Goal: Task Accomplishment & Management: Use online tool/utility

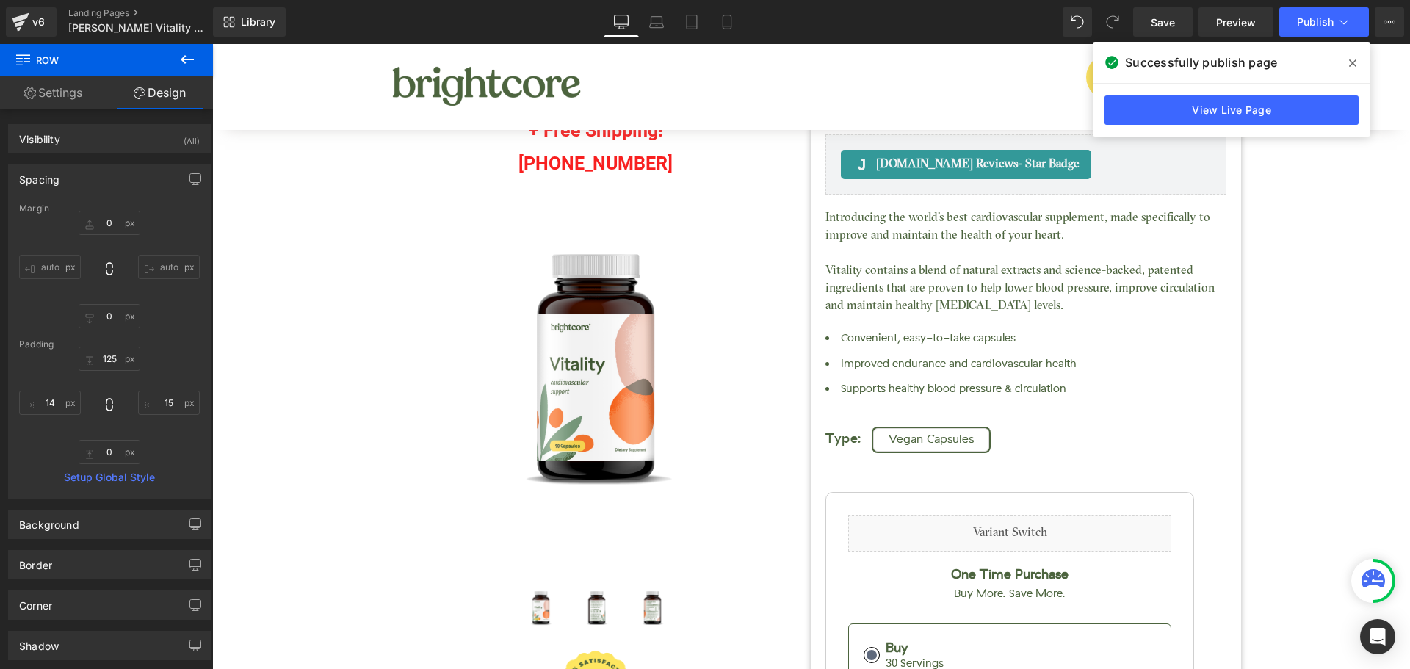
click at [0, 0] on icon at bounding box center [0, 0] width 0 height 0
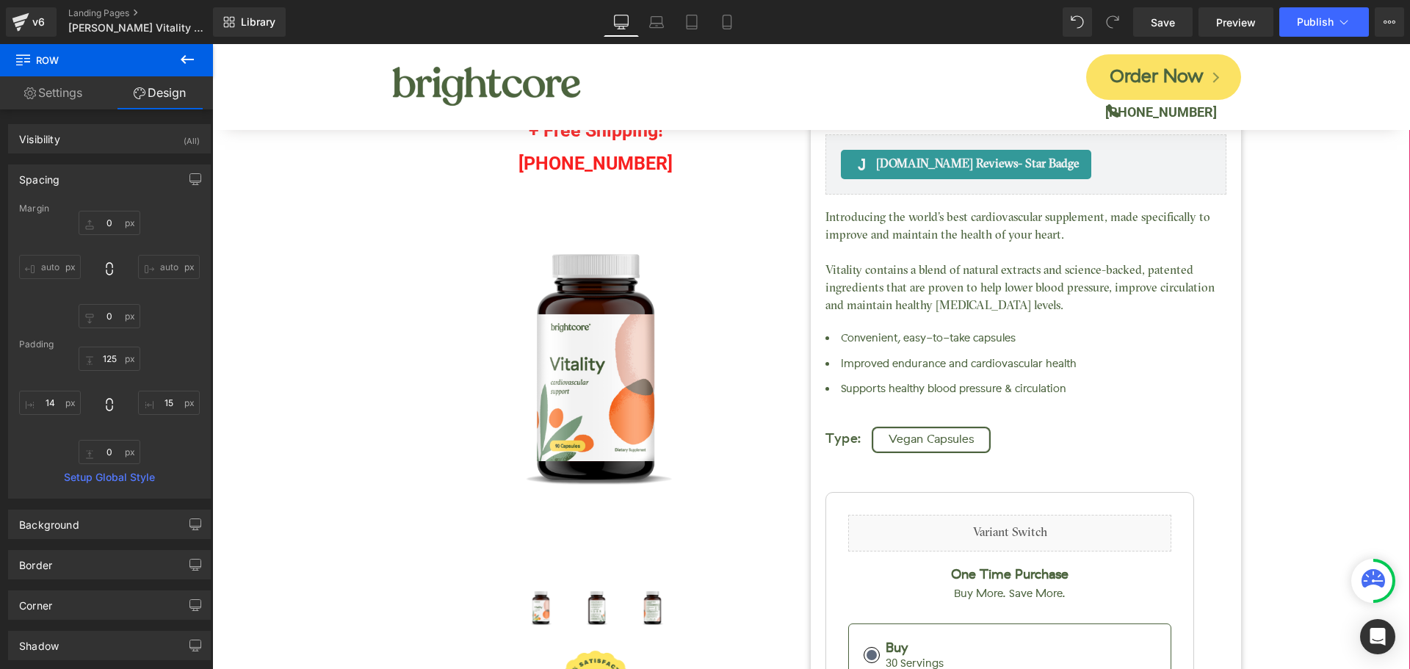
click at [1271, 214] on div "Call in for up to 5O% OFF + Free Shipping! [PHONE_NUMBER] Text Block Vitality (…" at bounding box center [811, 510] width 1183 height 1043
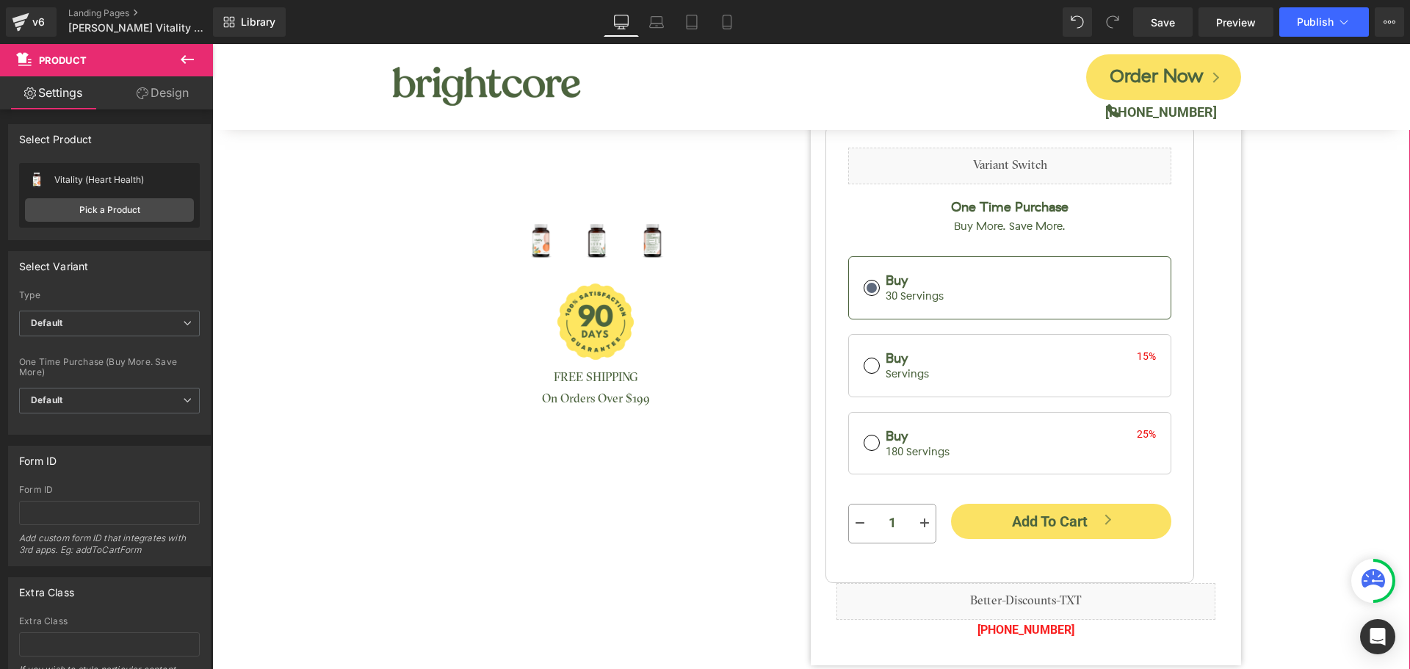
scroll to position [220, 0]
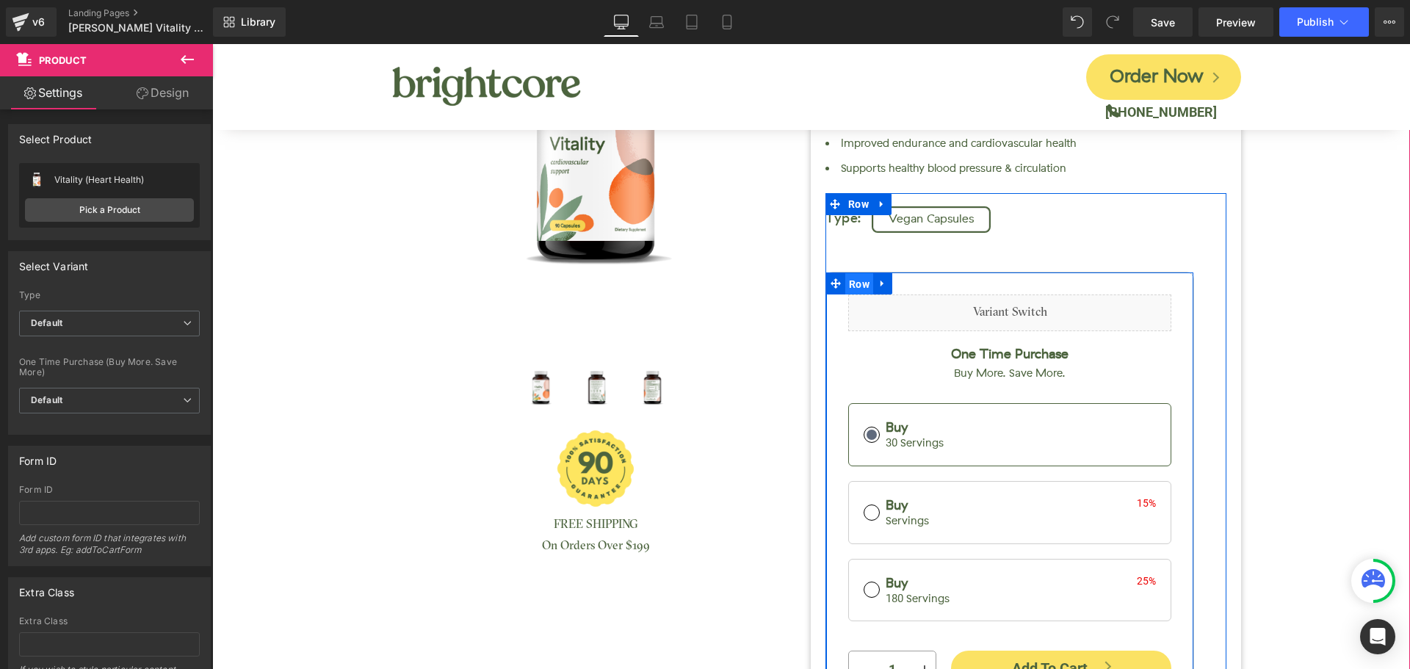
click at [849, 289] on span "Row" at bounding box center [859, 284] width 28 height 22
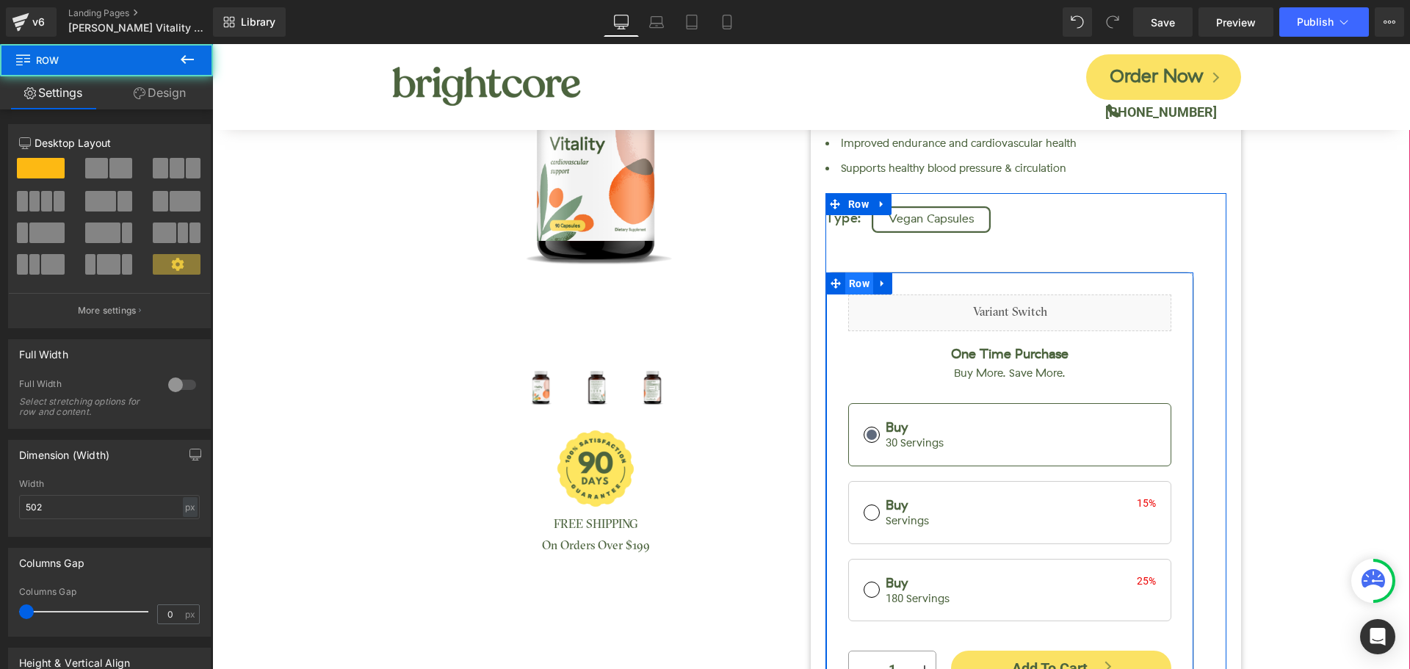
click at [849, 288] on span "Row" at bounding box center [859, 283] width 28 height 22
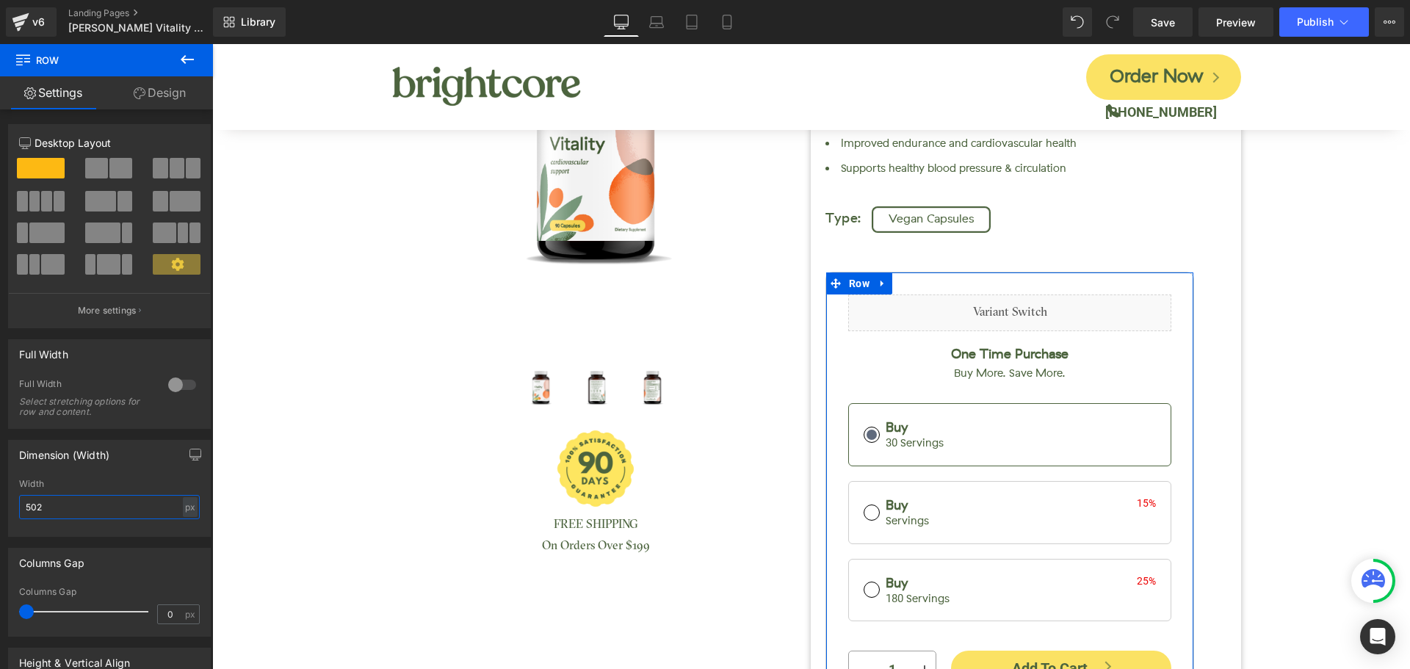
click at [53, 510] on input "502" at bounding box center [109, 507] width 181 height 24
click at [52, 510] on input "502" at bounding box center [109, 507] width 181 height 24
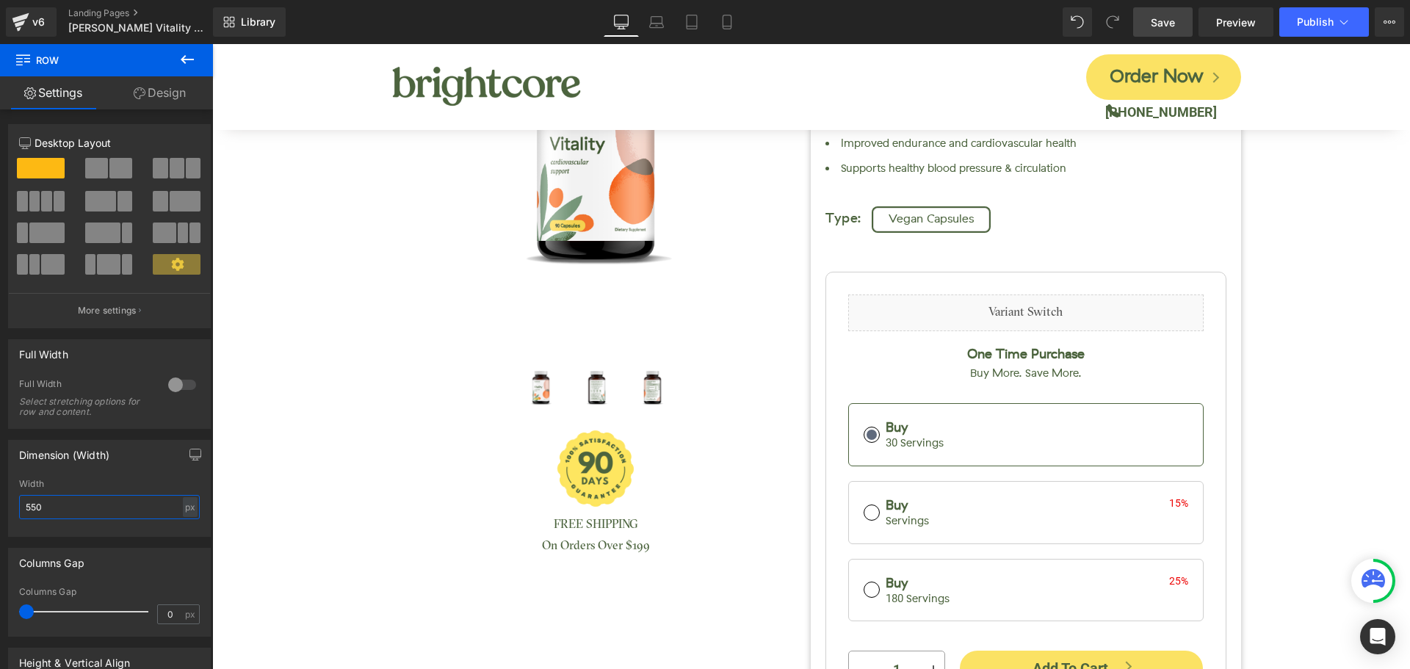
type input "550"
drag, startPoint x: 1160, startPoint y: 15, endPoint x: 960, endPoint y: 314, distance: 359.4
click at [1160, 15] on span "Save" at bounding box center [1162, 22] width 24 height 15
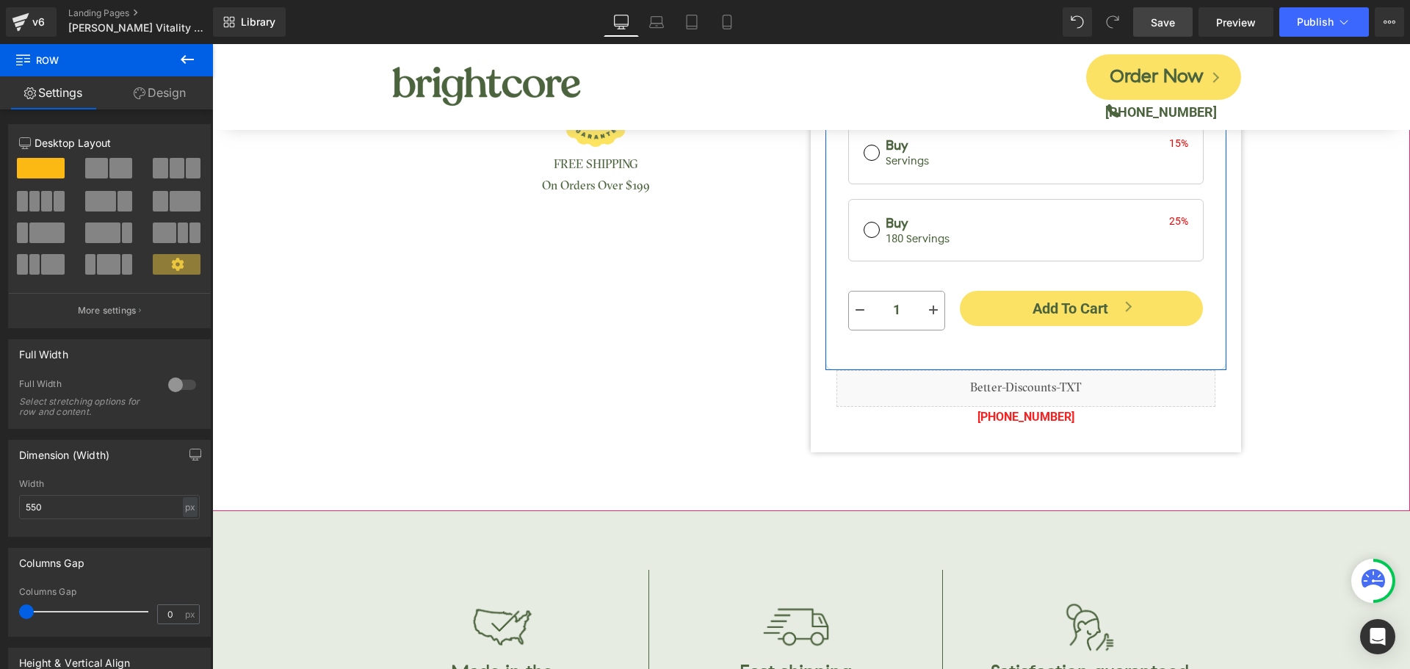
scroll to position [587, 0]
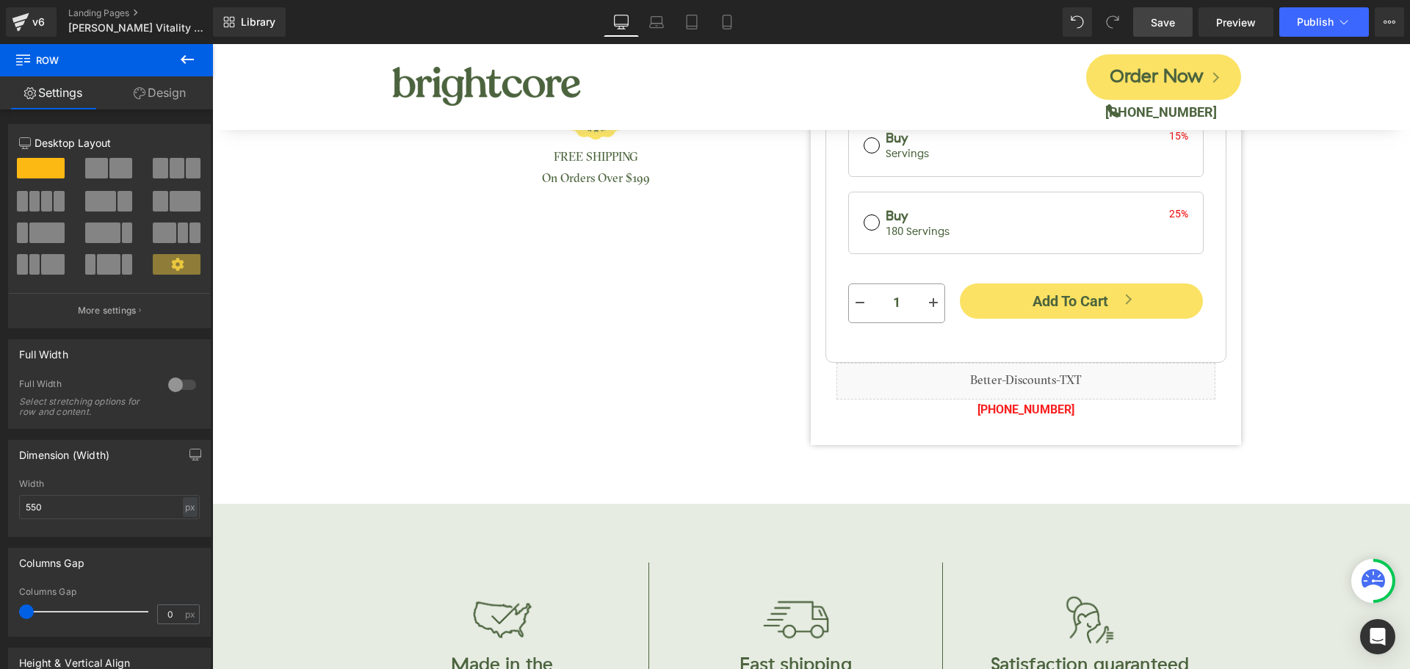
click at [1165, 24] on span "Save" at bounding box center [1162, 22] width 24 height 15
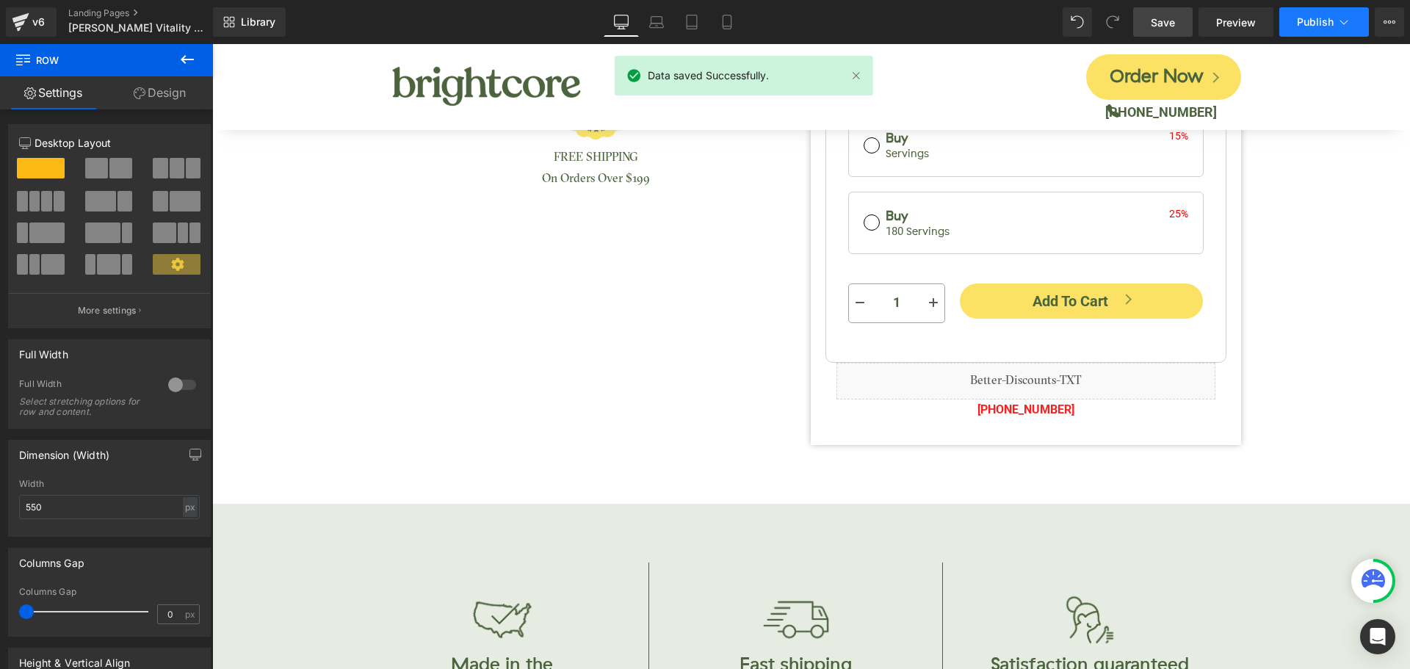
click at [1305, 21] on span "Publish" at bounding box center [1315, 22] width 37 height 12
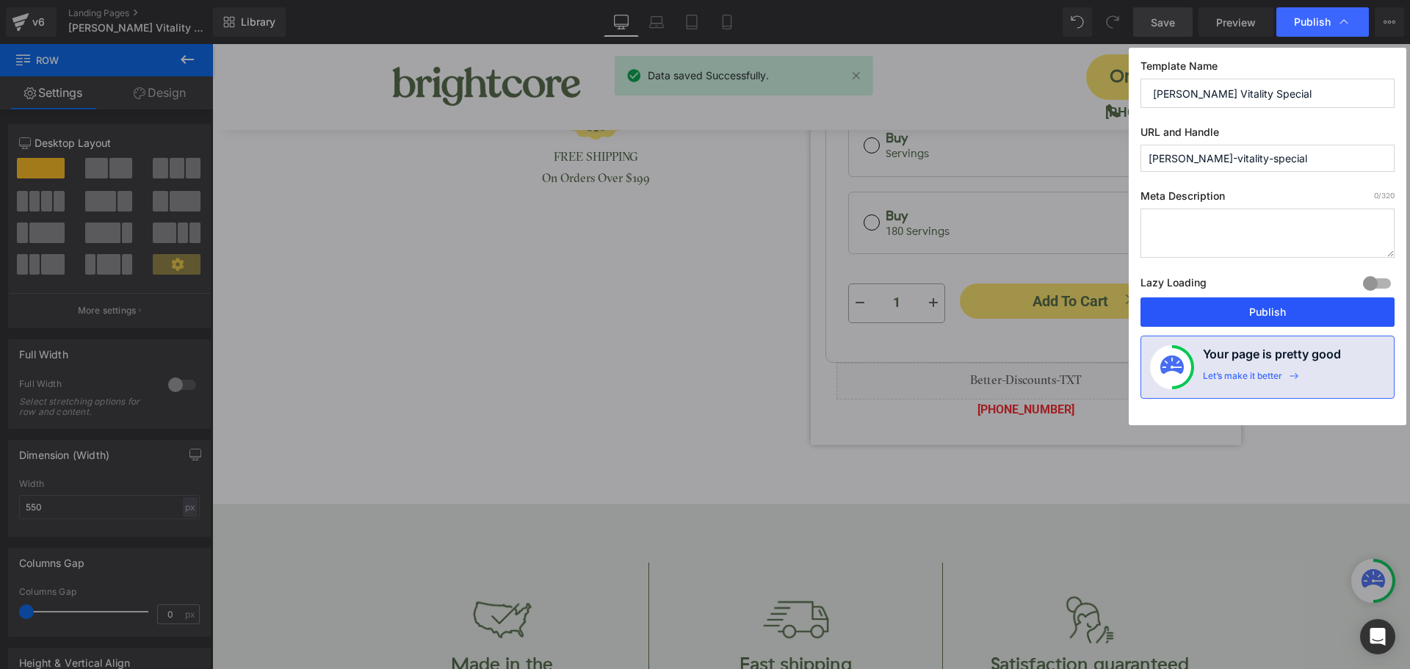
click at [0, 0] on button "Publish" at bounding box center [0, 0] width 0 height 0
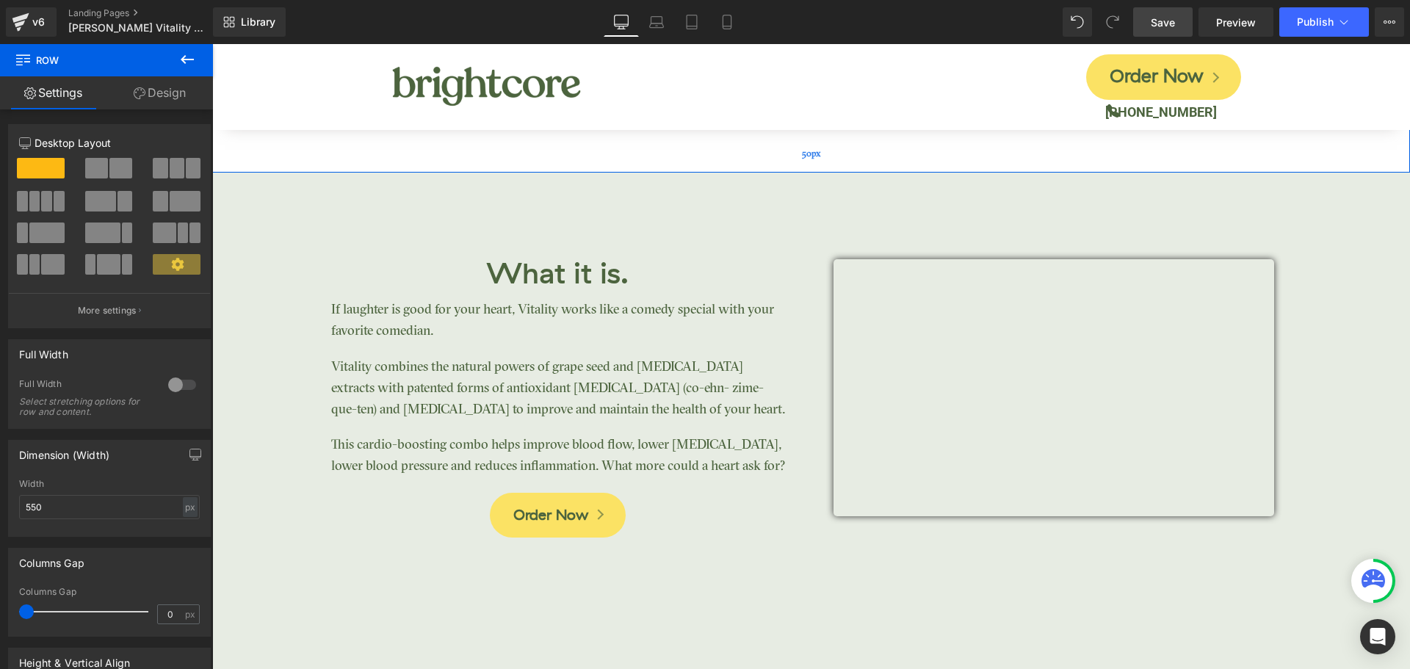
scroll to position [2496, 0]
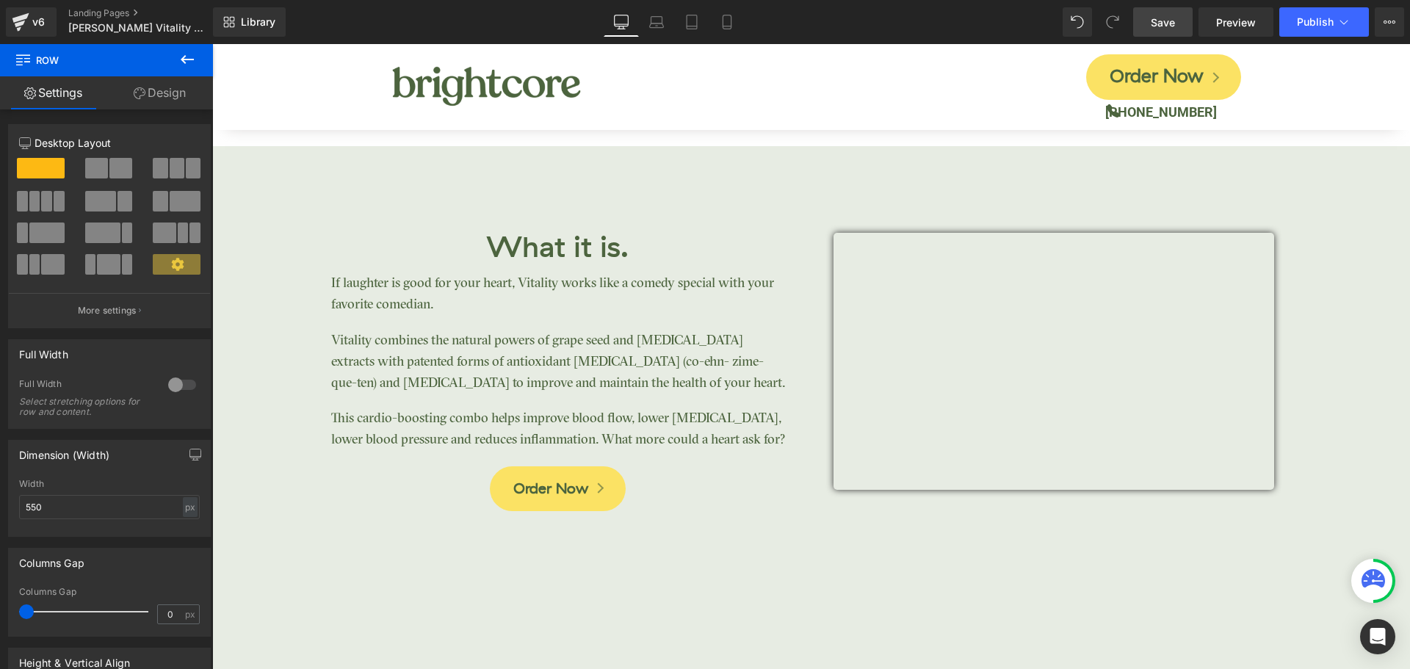
click at [543, 478] on div "Order Now Button" at bounding box center [558, 488] width 468 height 45
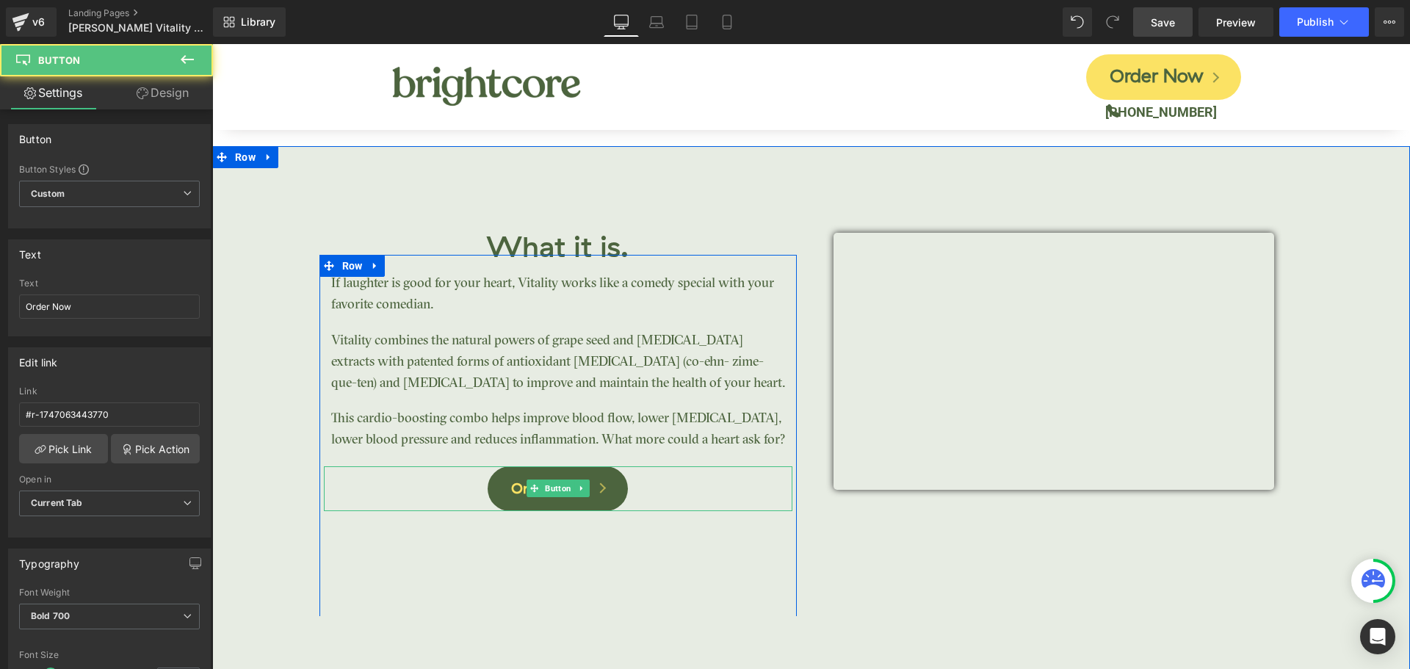
click at [549, 471] on link "Order Now" at bounding box center [558, 488] width 140 height 45
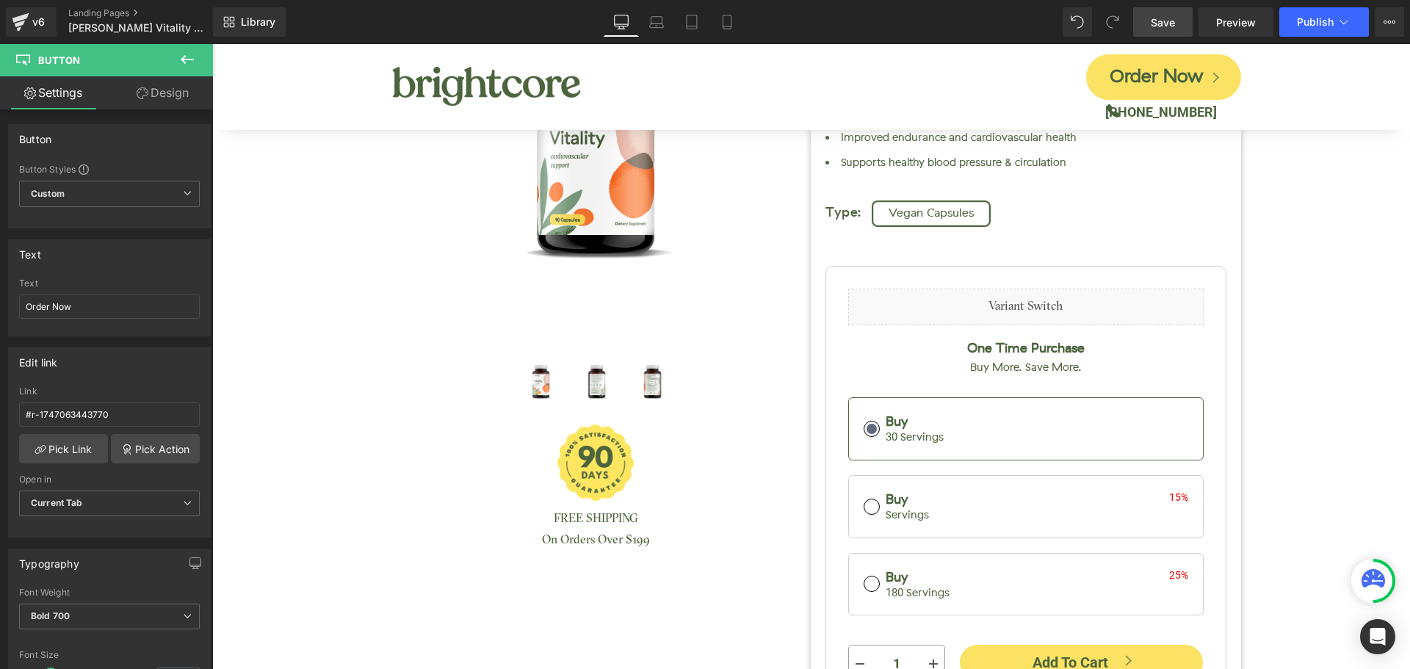
scroll to position [0, 0]
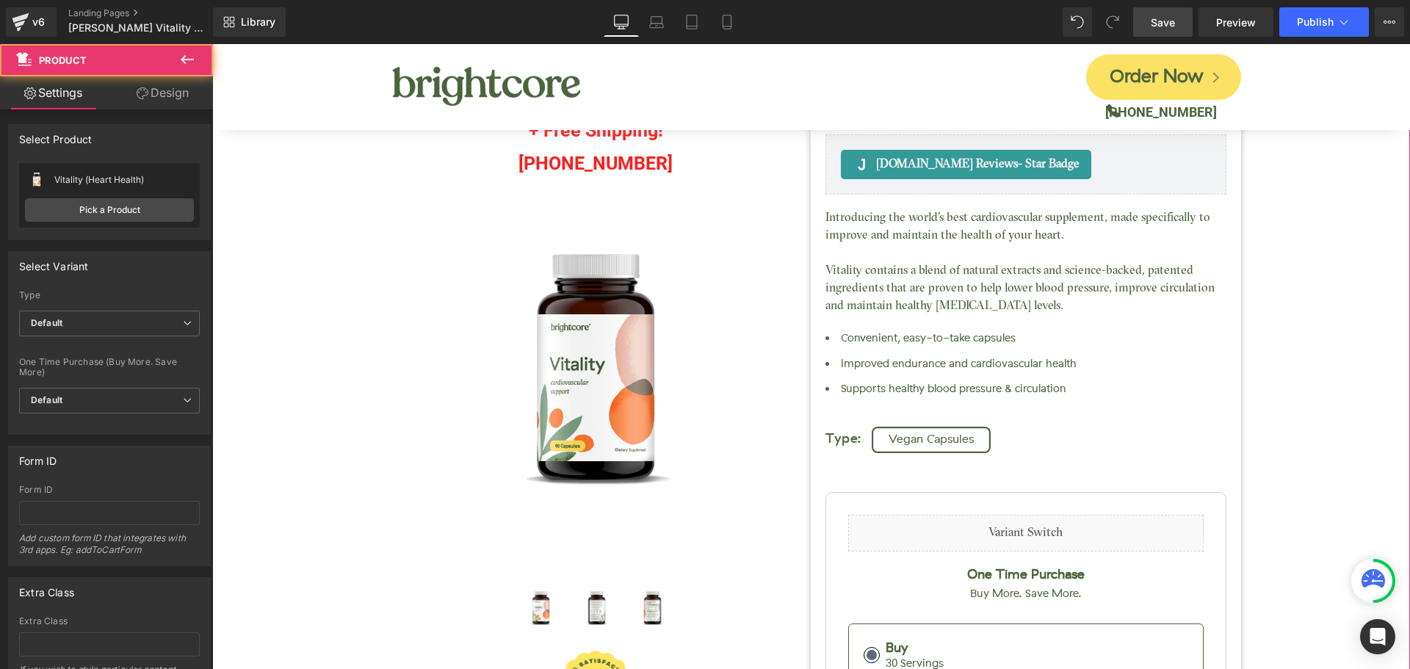
click at [1293, 226] on div "Call in for up to 5O% OFF + Free Shipping! [PHONE_NUMBER] Text Block Vitality (…" at bounding box center [811, 510] width 1183 height 1043
click at [1280, 301] on div "Call in for up to 5O% OFF + Free Shipping! [PHONE_NUMBER] Text Block Vitality (…" at bounding box center [811, 510] width 1183 height 1043
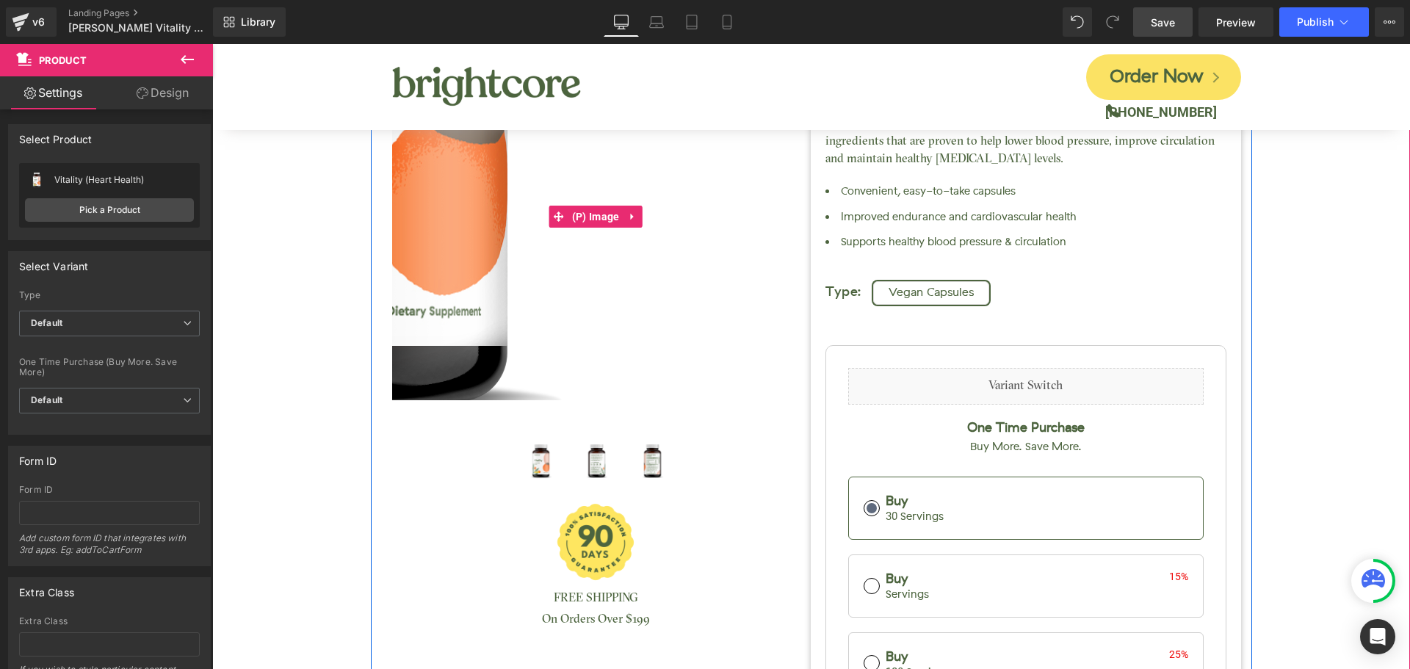
scroll to position [294, 0]
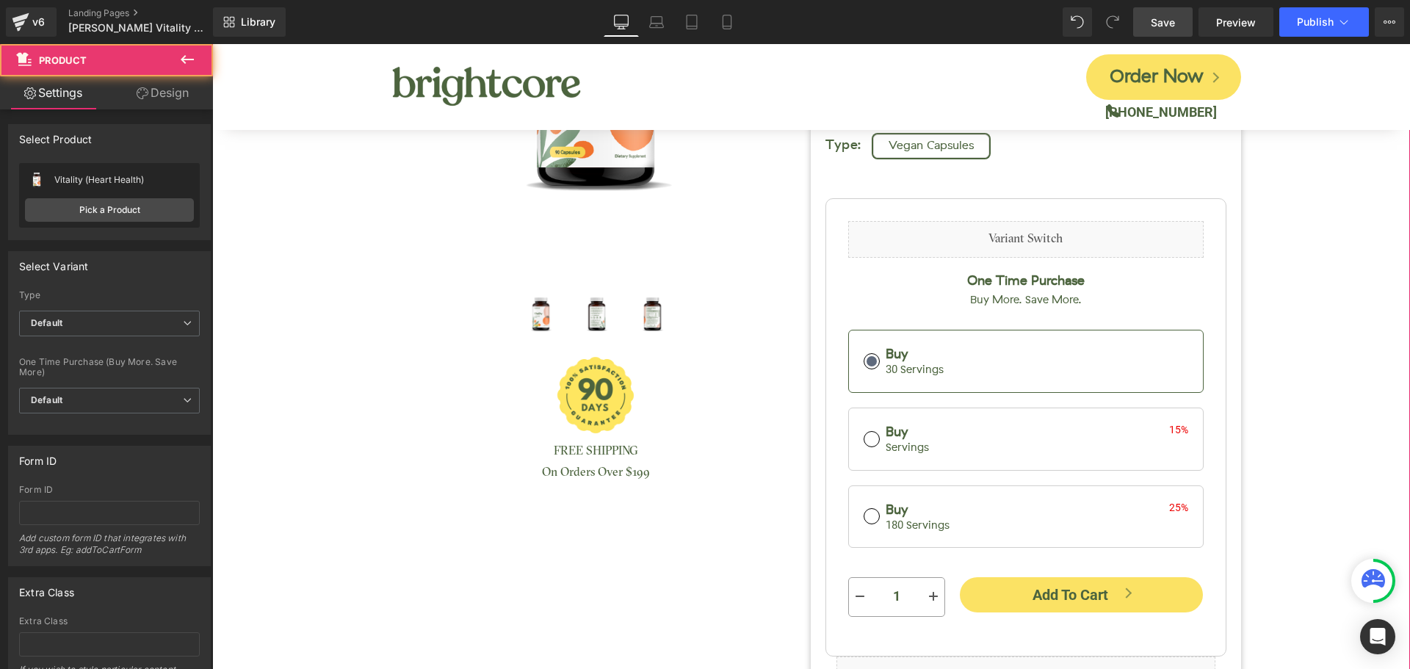
click at [1260, 321] on div "Call in for up to 5O% OFF + Free Shipping! [PHONE_NUMBER] Text Block Vitality (…" at bounding box center [811, 216] width 1183 height 1043
click at [1286, 257] on div "Call in for up to 5O% OFF + Free Shipping! [PHONE_NUMBER] Text Block Vitality (…" at bounding box center [811, 216] width 1183 height 1043
click at [1317, 212] on div "Call in for up to 5O% OFF + Free Shipping! [PHONE_NUMBER] Text Block Vitality (…" at bounding box center [811, 216] width 1183 height 1043
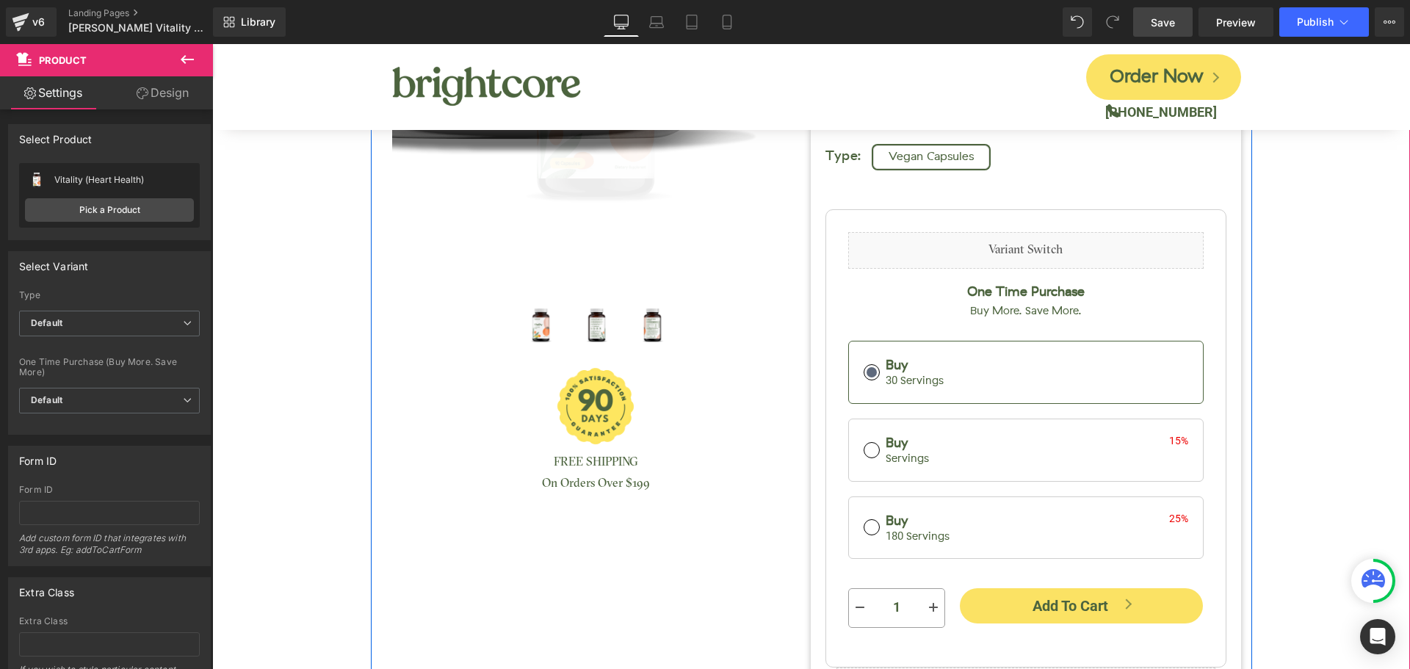
scroll to position [0, 0]
